Goal: Task Accomplishment & Management: Manage account settings

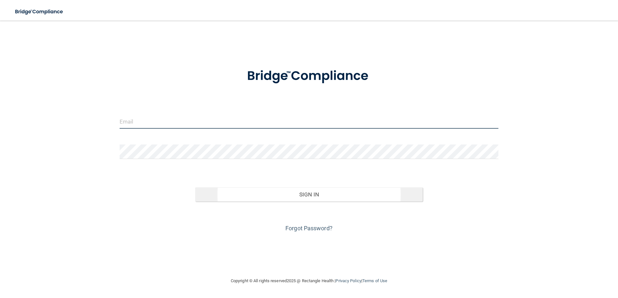
type input "[EMAIL_ADDRESS][DOMAIN_NAME]"
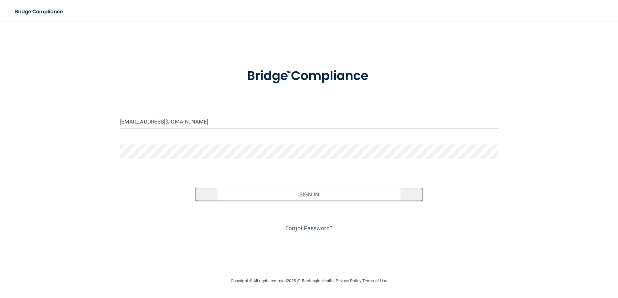
click at [313, 196] on button "Sign In" at bounding box center [308, 195] width 227 height 14
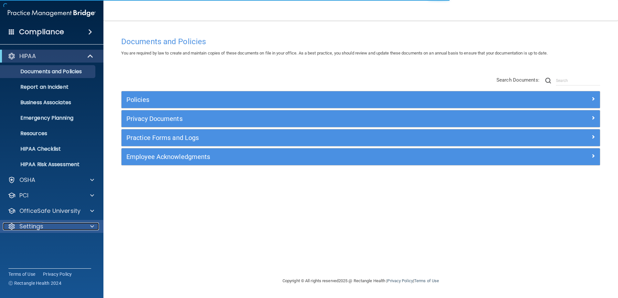
click at [89, 226] on div at bounding box center [91, 227] width 16 height 8
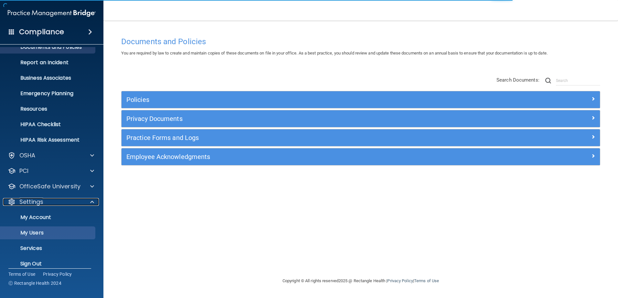
scroll to position [32, 0]
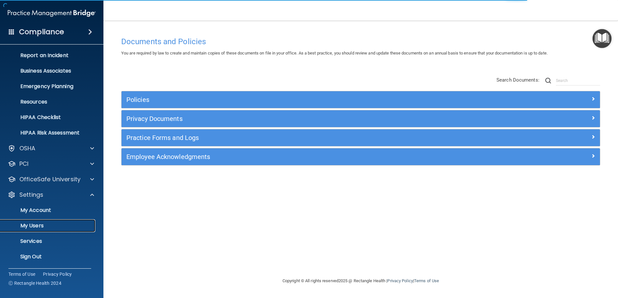
click at [42, 225] on p "My Users" at bounding box center [48, 226] width 88 height 6
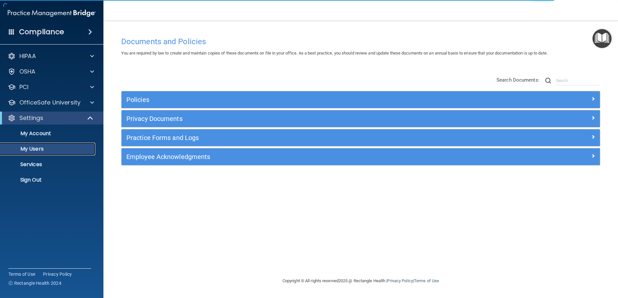
click at [36, 148] on p "My Users" at bounding box center [48, 149] width 88 height 6
select select "20"
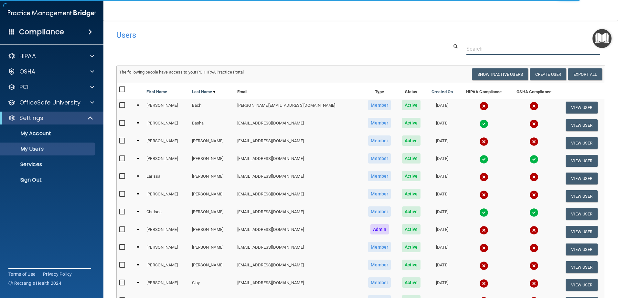
click at [486, 51] on input "text" at bounding box center [533, 49] width 134 height 12
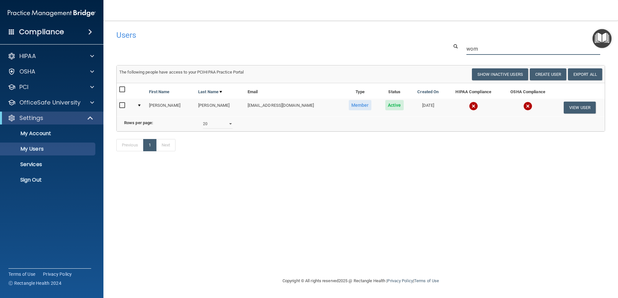
type input "wom"
click at [121, 106] on input "checkbox" at bounding box center [122, 105] width 7 height 5
checkbox input "true"
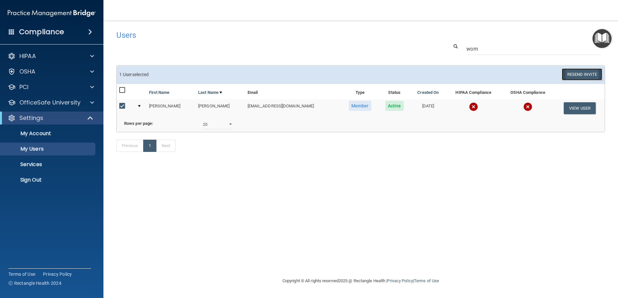
click at [586, 70] on button "Resend Invite" at bounding box center [581, 74] width 40 height 12
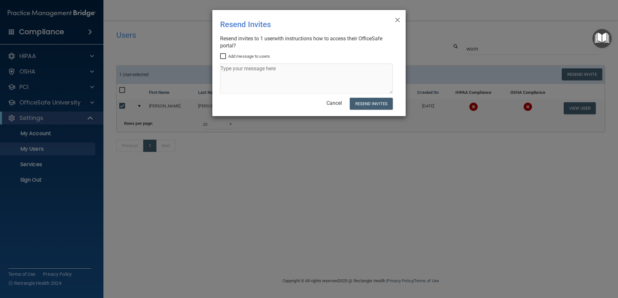
click at [227, 55] on input "Add message to users" at bounding box center [223, 56] width 7 height 5
checkbox input "true"
click at [250, 71] on textarea at bounding box center [306, 79] width 172 height 30
type textarea "do your training :)"
click at [376, 106] on button "Resend Invites" at bounding box center [370, 104] width 43 height 12
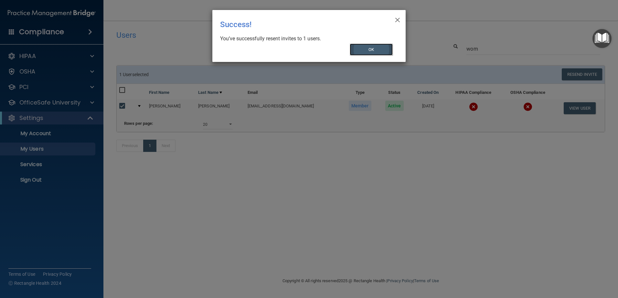
click at [381, 53] on button "OK" at bounding box center [370, 50] width 43 height 12
